Goal: Task Accomplishment & Management: Use online tool/utility

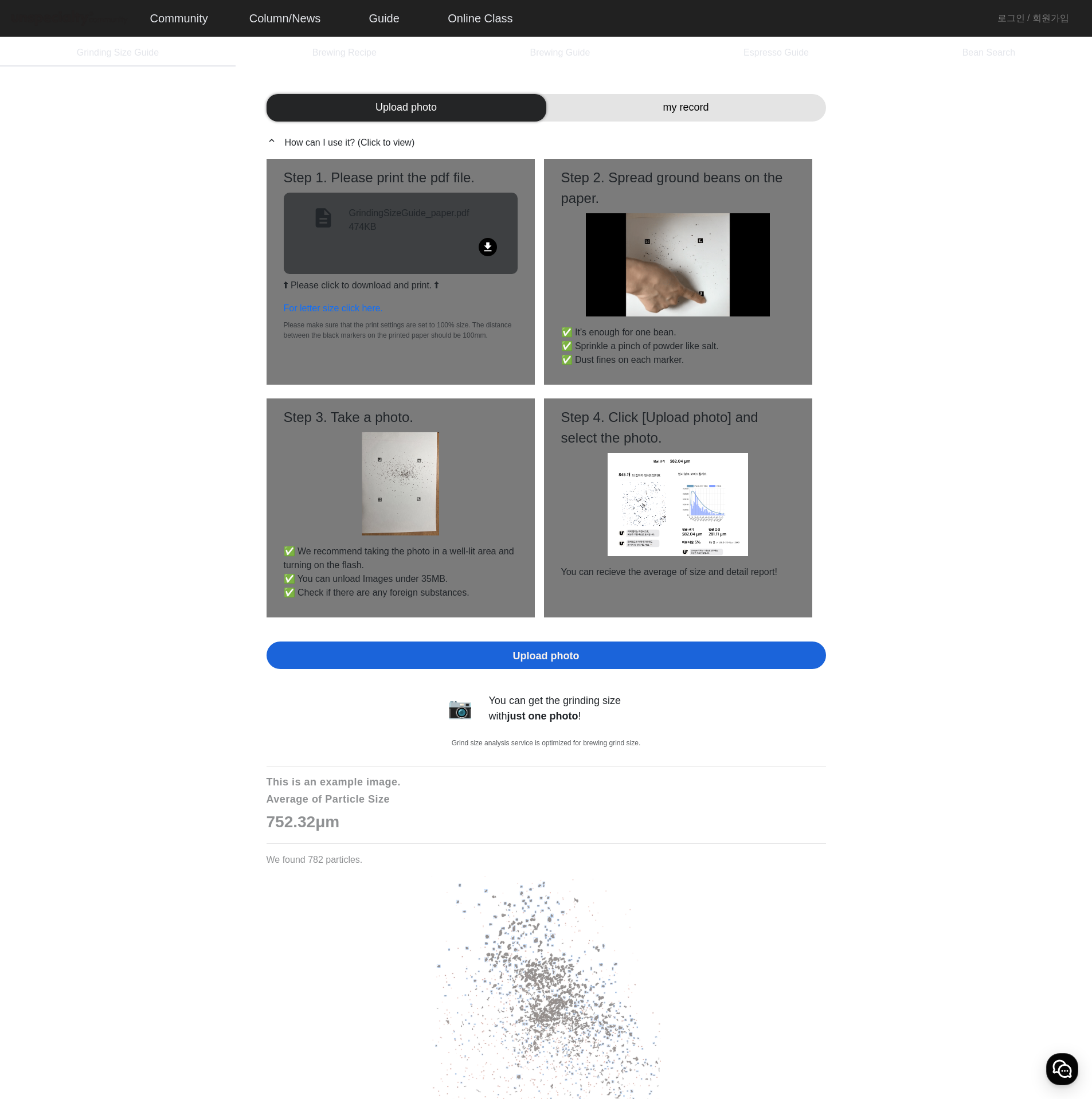
click at [710, 109] on div "my record" at bounding box center [686, 108] width 280 height 28
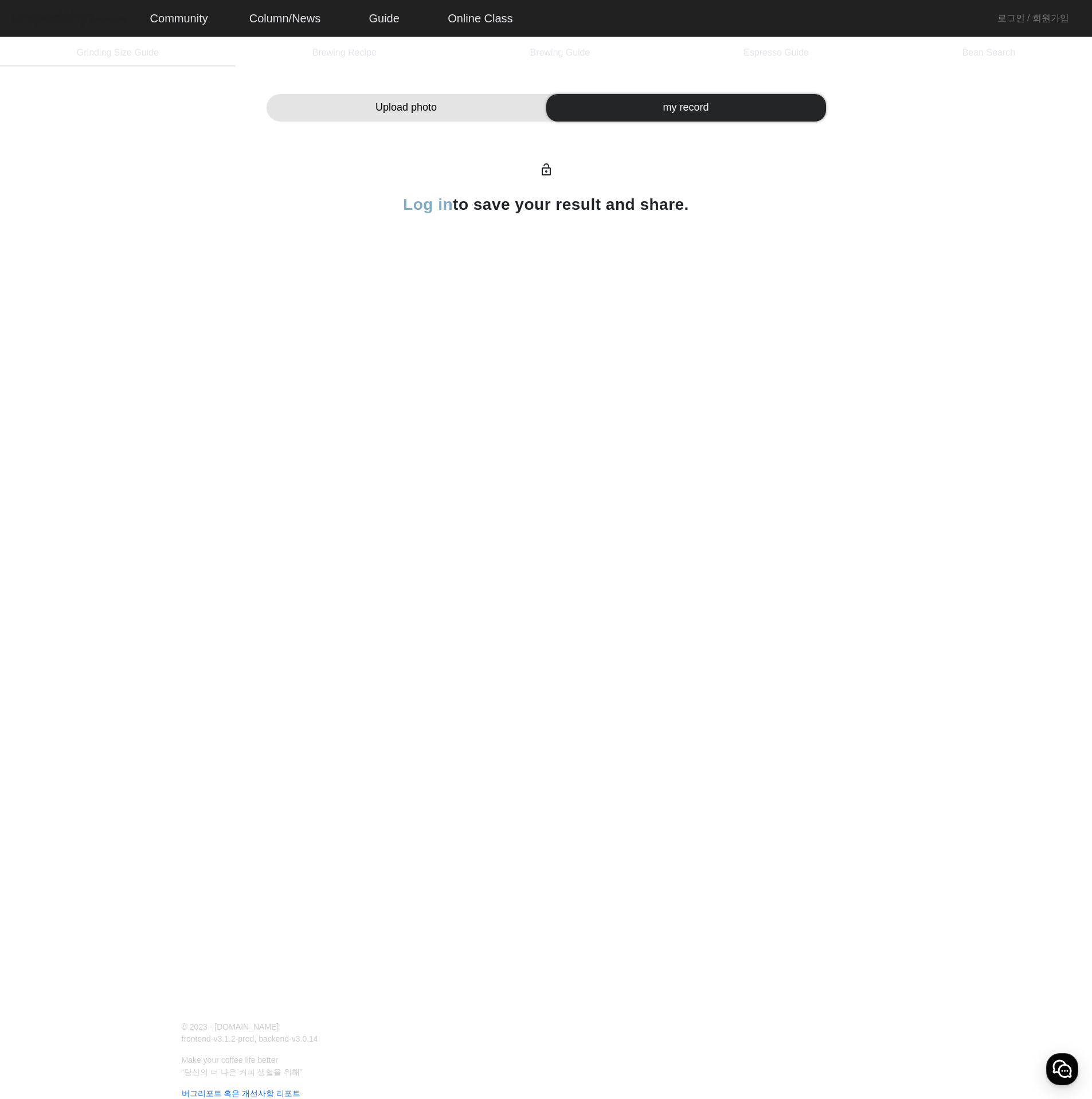
click at [516, 108] on div "Upload photo" at bounding box center [406, 108] width 280 height 28
